Goal: Task Accomplishment & Management: Complete application form

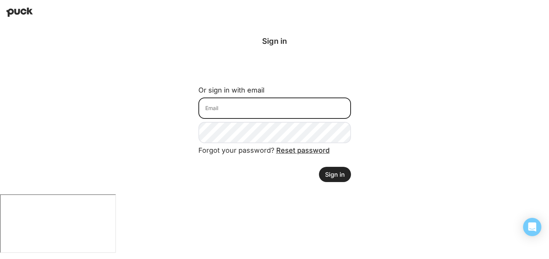
type input "[EMAIL_ADDRESS][DOMAIN_NAME]"
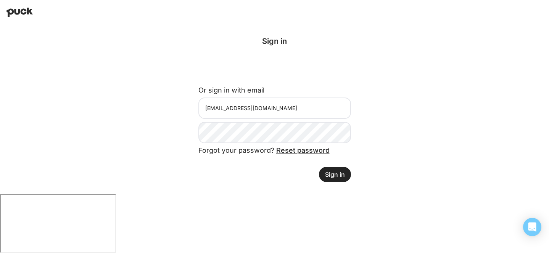
click at [334, 171] on button "Sign in" at bounding box center [335, 174] width 32 height 15
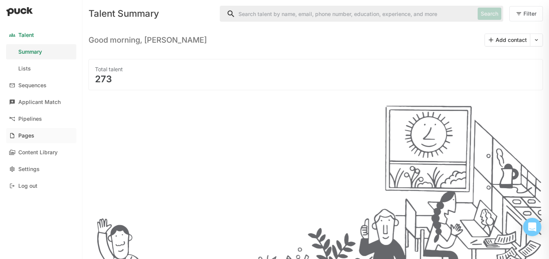
click at [26, 135] on div "Pages" at bounding box center [26, 136] width 16 height 6
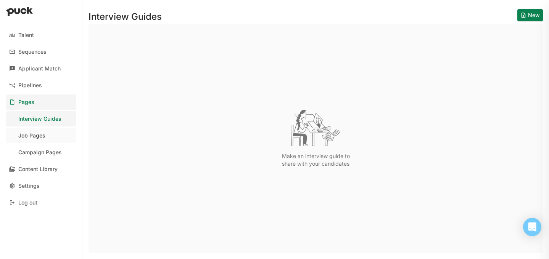
click at [52, 135] on link "Job Pages" at bounding box center [41, 135] width 70 height 15
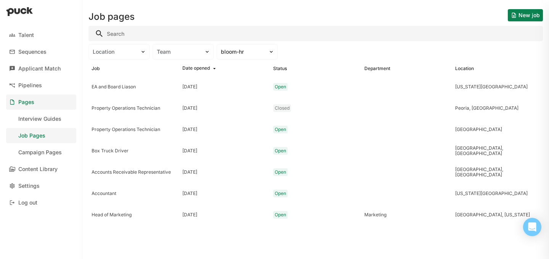
click at [521, 16] on button "New job" at bounding box center [525, 15] width 35 height 12
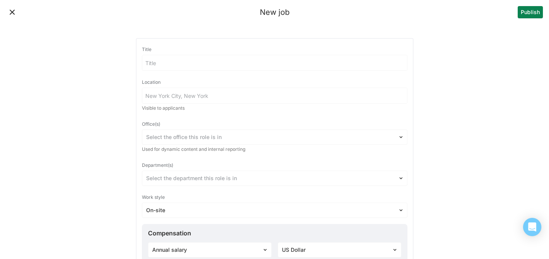
click at [216, 61] on input at bounding box center [274, 62] width 265 height 15
type input "Asset and Business Development Manager"
click at [162, 95] on input at bounding box center [274, 95] width 265 height 15
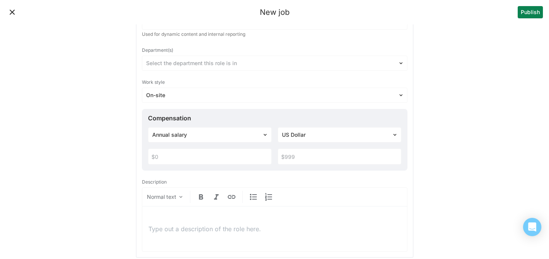
scroll to position [117, 0]
type input "Raleigh, NC"
click at [198, 157] on input "text" at bounding box center [209, 154] width 123 height 15
type input "$70,000"
click at [314, 155] on input "text" at bounding box center [339, 154] width 123 height 15
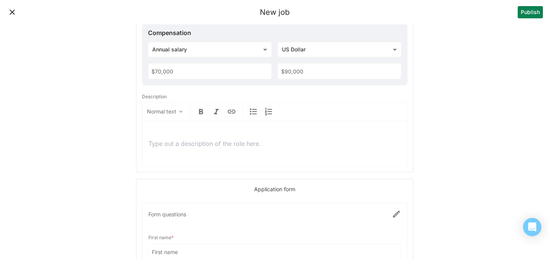
scroll to position [224, 0]
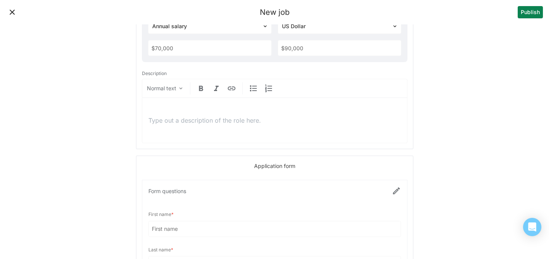
type input "$90,000"
click at [225, 122] on p at bounding box center [274, 120] width 252 height 8
drag, startPoint x: 171, startPoint y: 120, endPoint x: 130, endPoint y: 116, distance: 41.0
click at [130, 116] on div "New job Publish Title Asset and Business Development Manager Location Raleigh, …" at bounding box center [274, 149] width 549 height 746
click at [230, 118] on p at bounding box center [274, 120] width 252 height 8
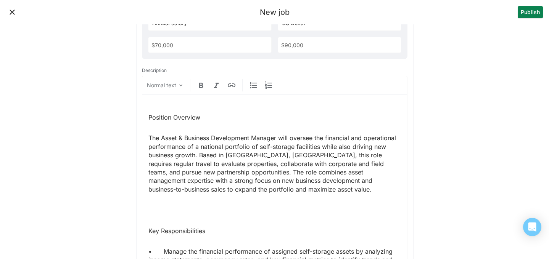
scroll to position [228, 0]
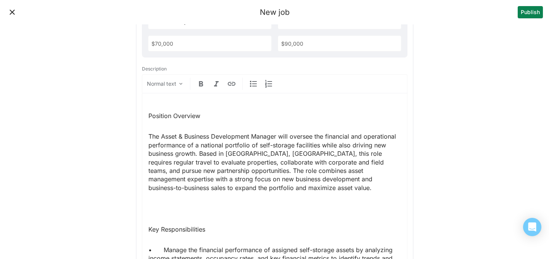
click at [149, 136] on p "The Asset & Business Development Manager will oversee the financial and operati…" at bounding box center [274, 162] width 252 height 60
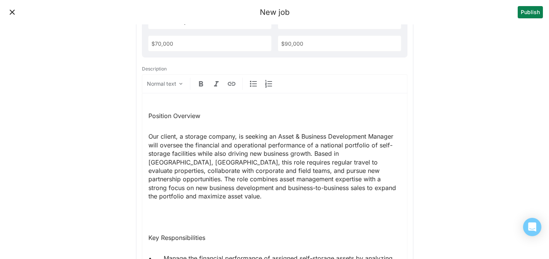
click at [399, 137] on p "Our client, a storage company, is seeking an Asset & Business Development Manag…" at bounding box center [274, 166] width 252 height 68
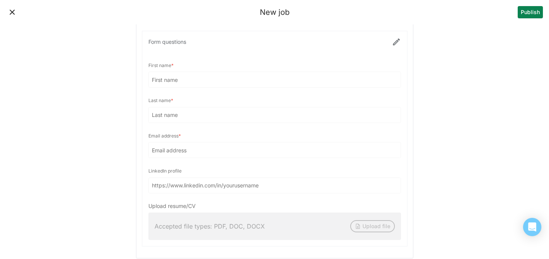
scroll to position [1187, 0]
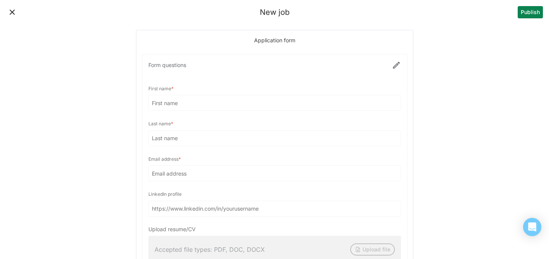
click at [394, 55] on div at bounding box center [274, 162] width 265 height 215
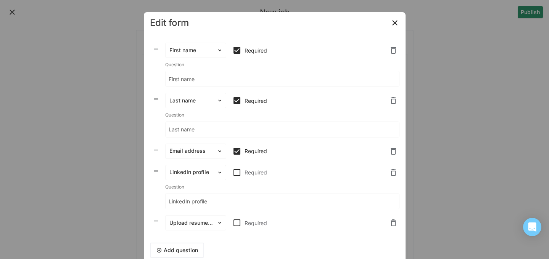
click at [238, 223] on img at bounding box center [236, 223] width 9 height 9
click at [232, 223] on input "Required" at bounding box center [232, 223] width 0 height 0
checkbox input "true"
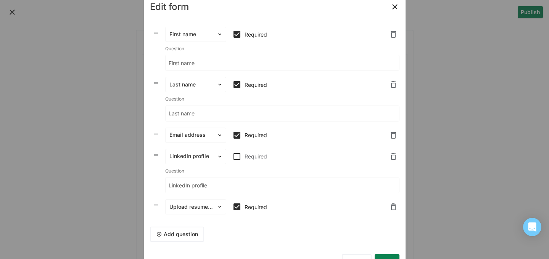
scroll to position [23, 0]
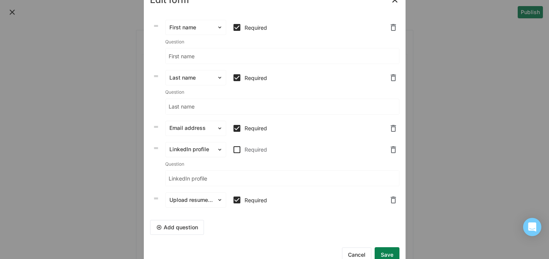
click at [181, 230] on button "Add question" at bounding box center [177, 227] width 54 height 15
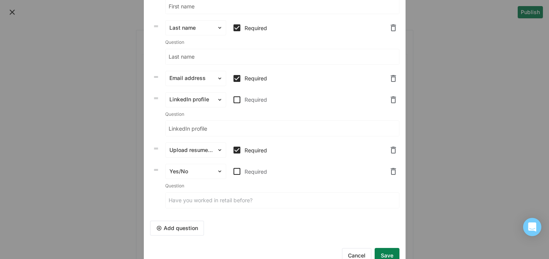
scroll to position [95, 0]
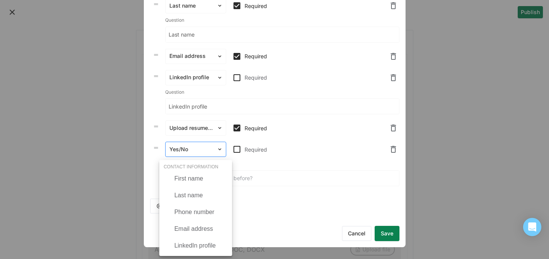
click at [201, 149] on div at bounding box center [190, 150] width 43 height 8
click at [200, 210] on div "Phone number" at bounding box center [194, 212] width 40 height 7
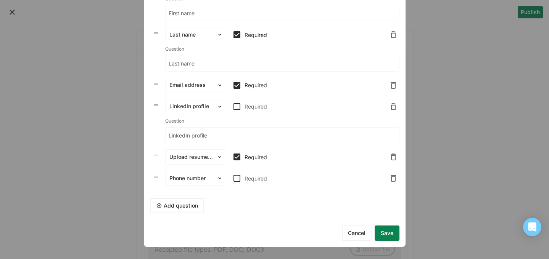
click at [237, 178] on img at bounding box center [236, 178] width 9 height 9
click at [232, 178] on input "Required" at bounding box center [232, 178] width 0 height 0
checkbox input "true"
click at [392, 235] on button "Save" at bounding box center [386, 233] width 25 height 15
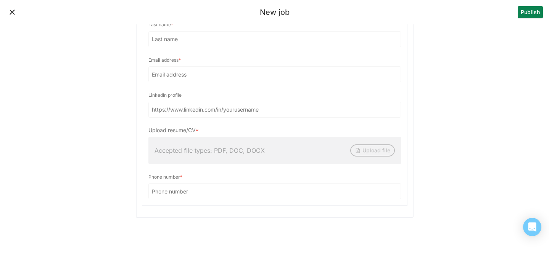
scroll to position [1301, 0]
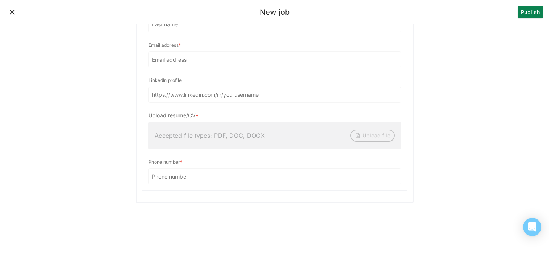
click at [524, 13] on button "Publish" at bounding box center [529, 12] width 25 height 12
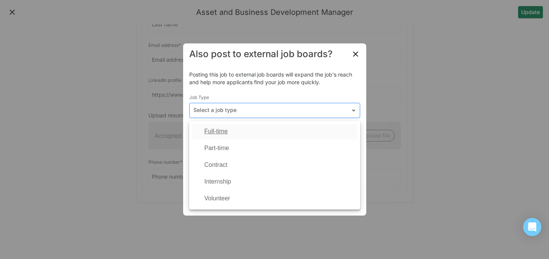
click at [320, 111] on div at bounding box center [269, 110] width 153 height 8
click at [311, 130] on div "Full-time" at bounding box center [274, 131] width 165 height 15
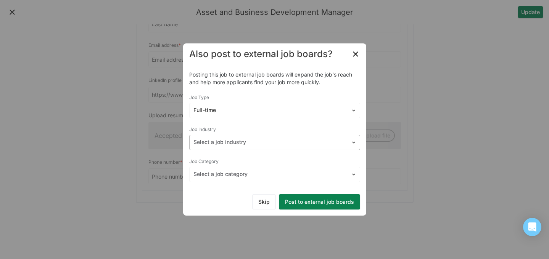
click at [312, 143] on div at bounding box center [269, 142] width 153 height 8
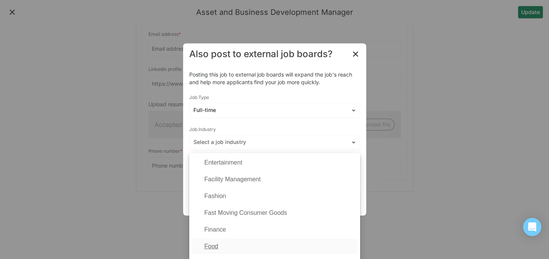
scroll to position [301, 0]
click at [269, 178] on div "Facility Management" at bounding box center [274, 181] width 165 height 15
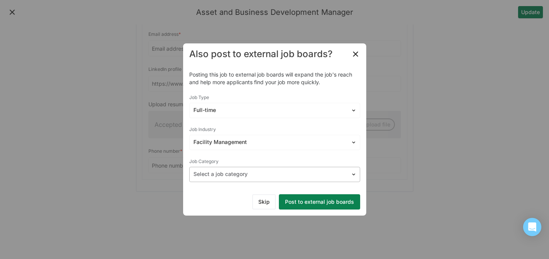
click at [302, 174] on div at bounding box center [269, 174] width 153 height 8
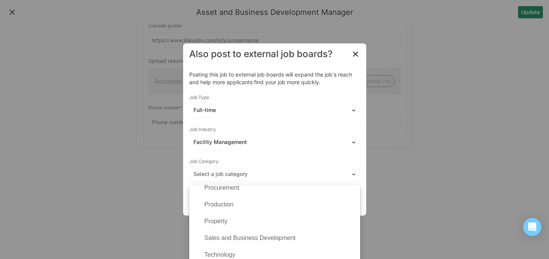
scroll to position [390, 0]
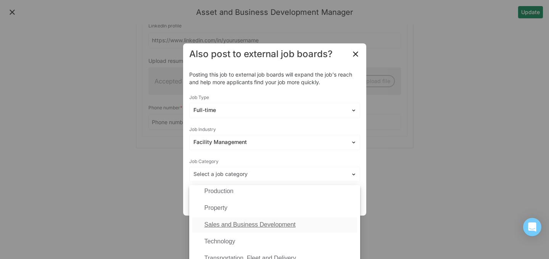
click at [298, 226] on div "Sales and Business Development" at bounding box center [274, 225] width 165 height 15
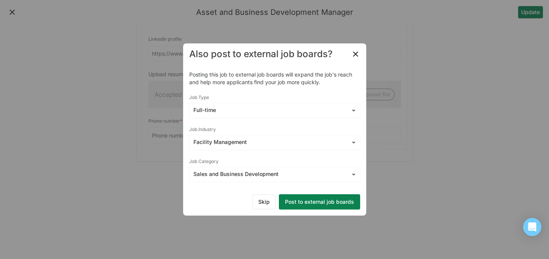
click at [329, 203] on button "Post to external job boards" at bounding box center [319, 201] width 81 height 15
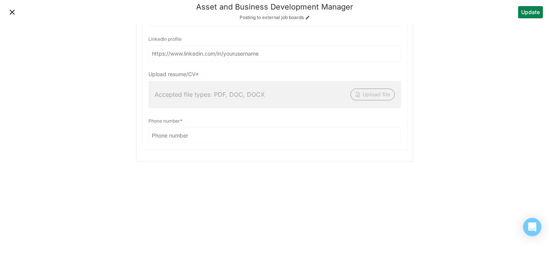
click at [529, 11] on button "Update" at bounding box center [530, 12] width 25 height 12
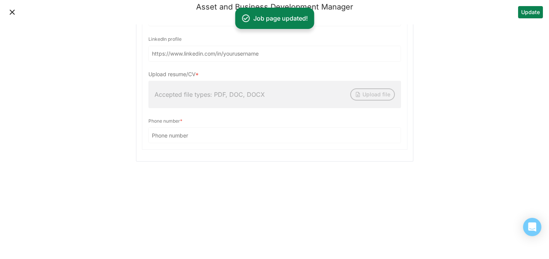
click at [13, 11] on button "Close" at bounding box center [12, 12] width 12 height 12
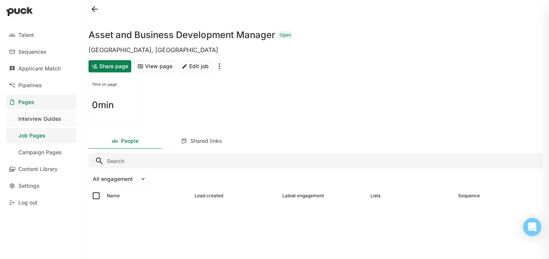
click at [35, 119] on div "Interview Guides" at bounding box center [39, 119] width 43 height 6
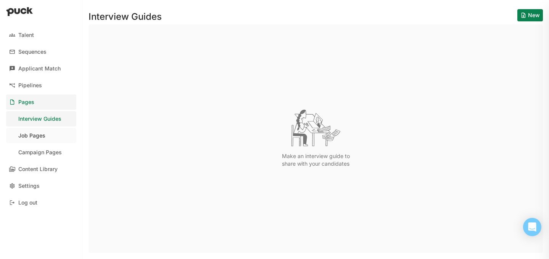
click at [34, 137] on div "Job Pages" at bounding box center [31, 136] width 27 height 6
